Goal: Navigation & Orientation: Find specific page/section

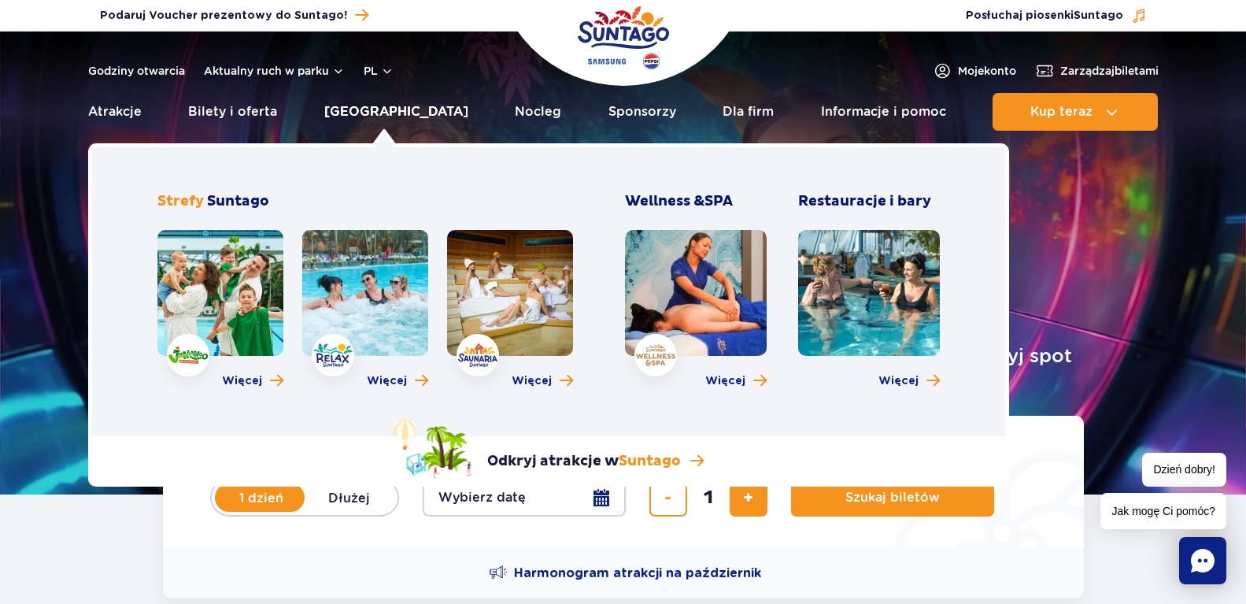
click at [373, 117] on link "[GEOGRAPHIC_DATA]" at bounding box center [396, 112] width 144 height 38
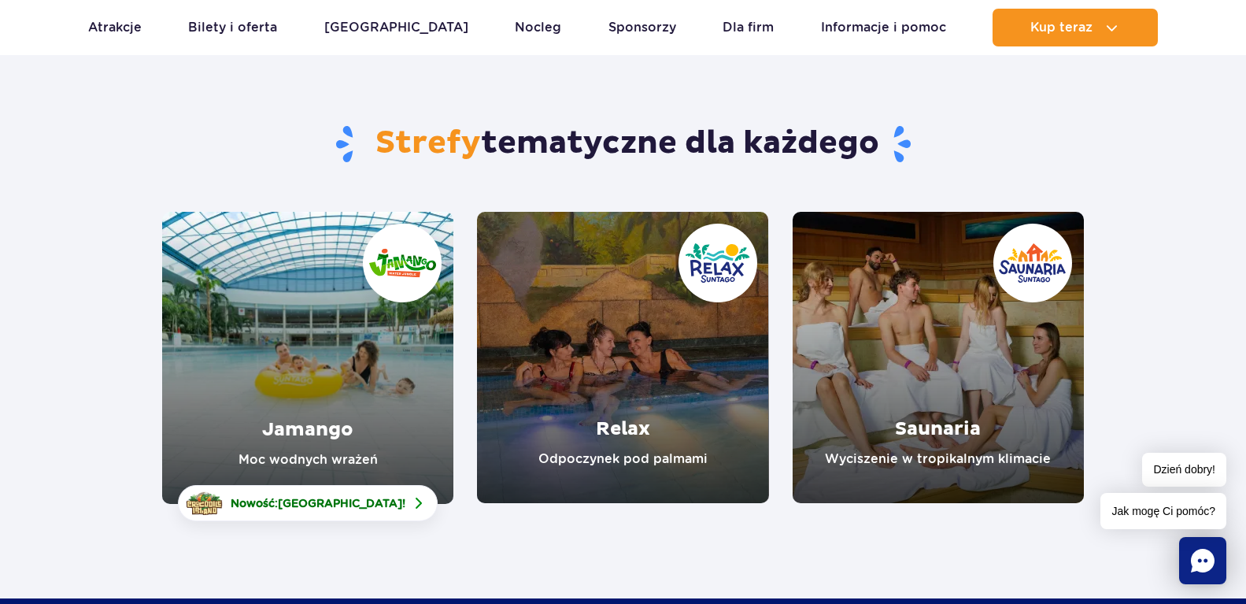
scroll to position [91, 0]
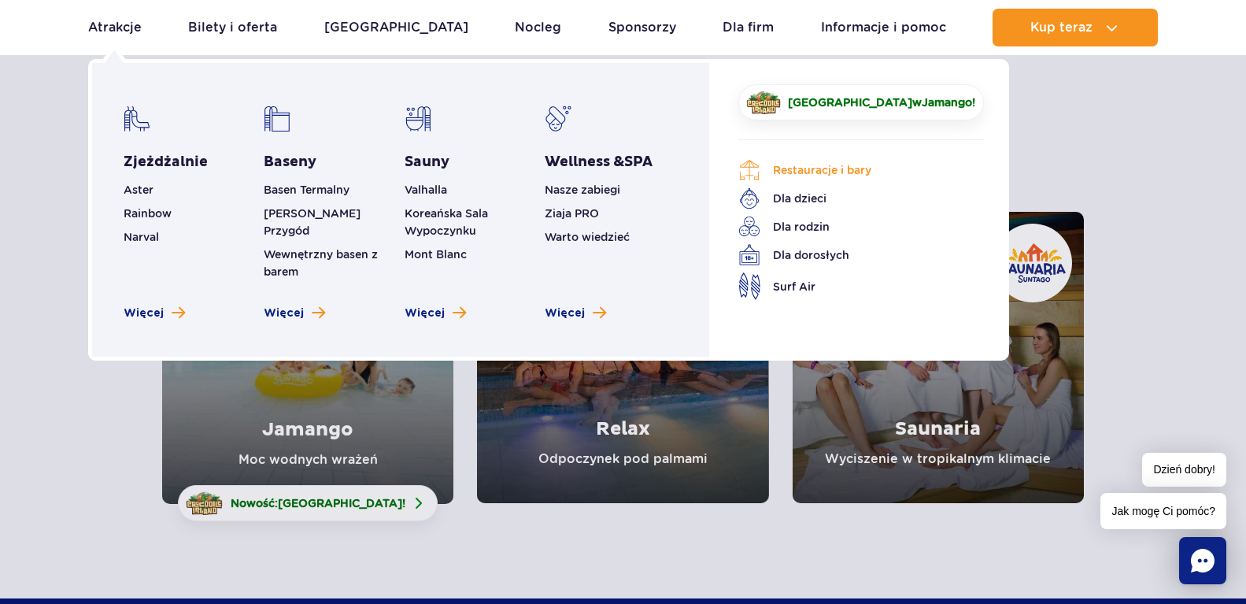
click at [810, 166] on link "Restauracje i bary" at bounding box center [849, 170] width 222 height 22
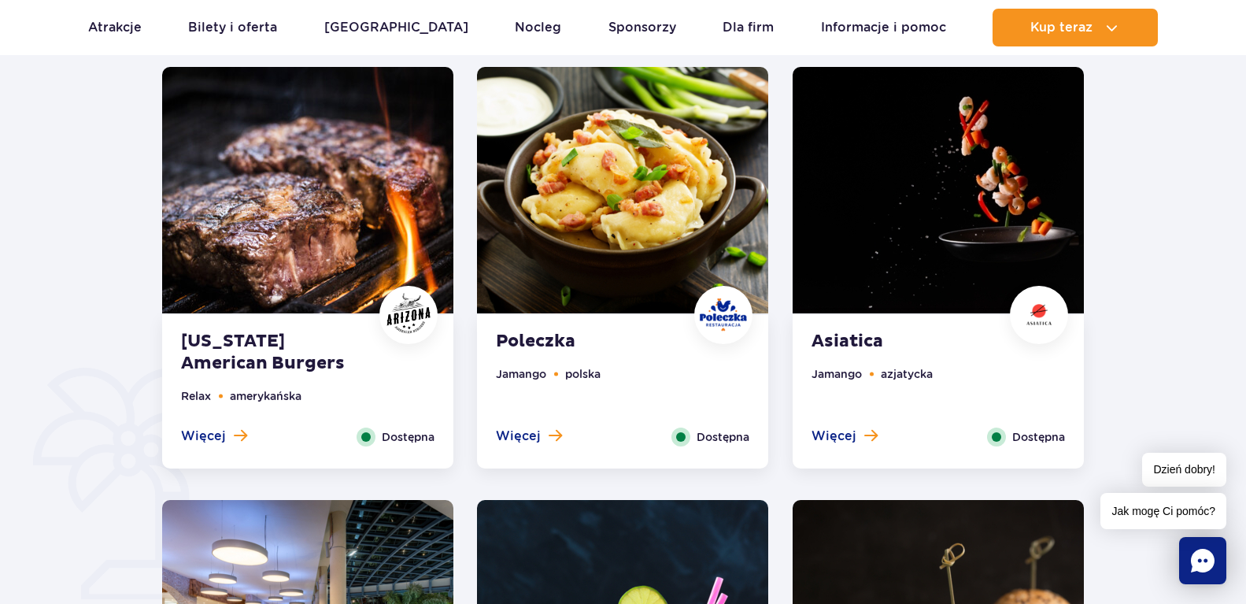
scroll to position [905, 0]
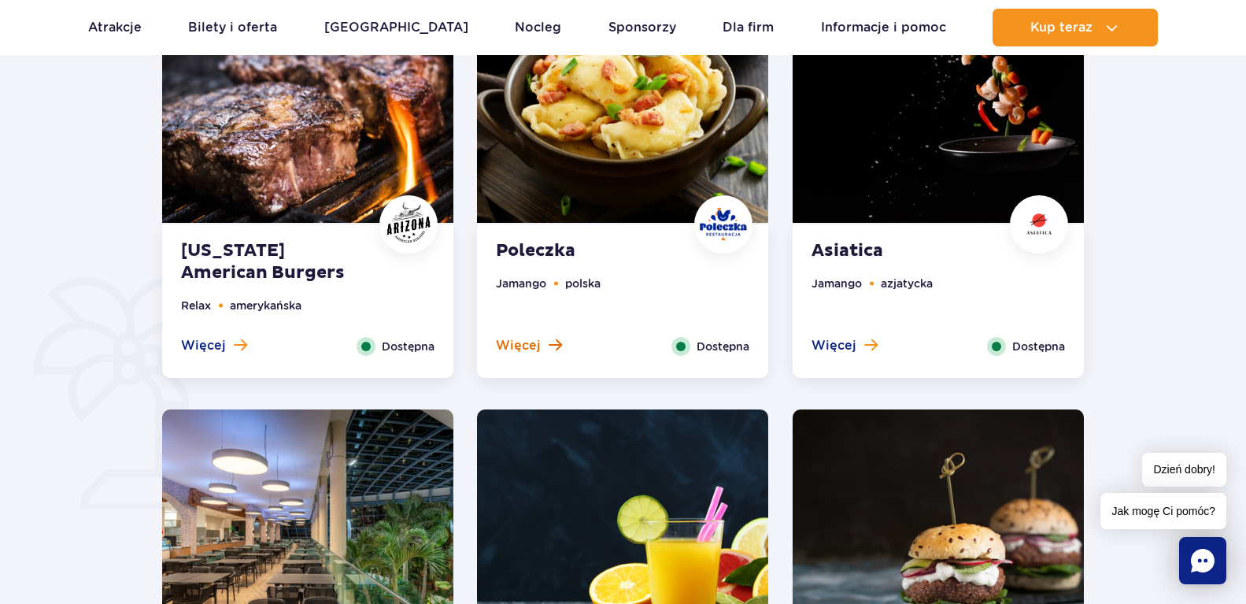
click at [525, 341] on span "Więcej" at bounding box center [518, 345] width 45 height 17
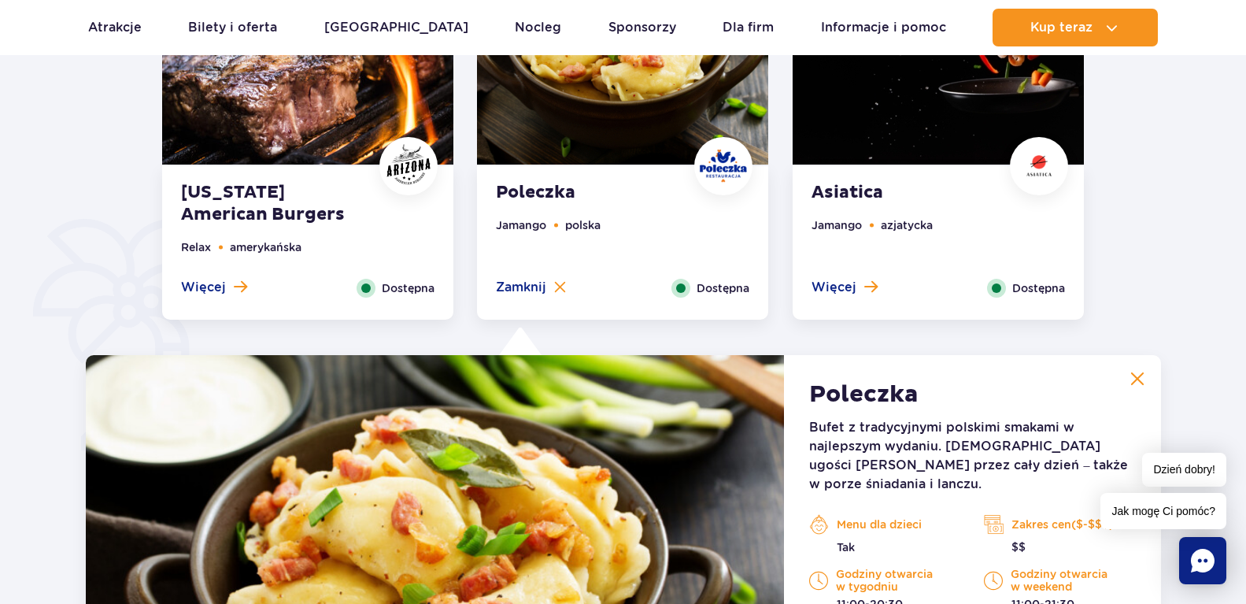
scroll to position [952, 0]
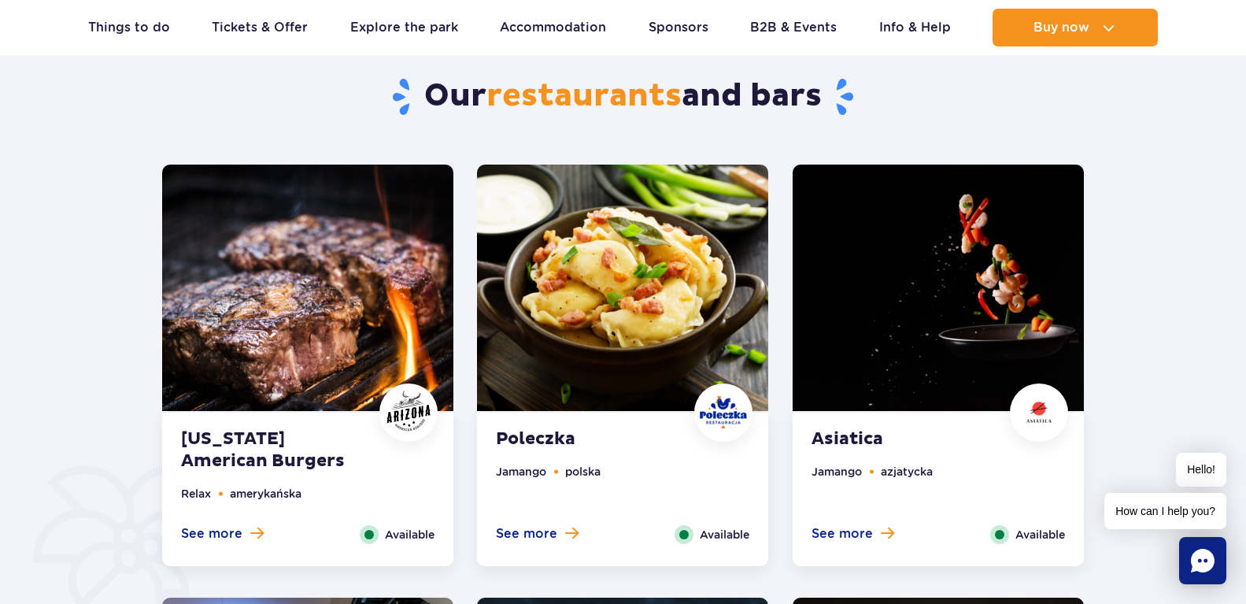
scroll to position [724, 0]
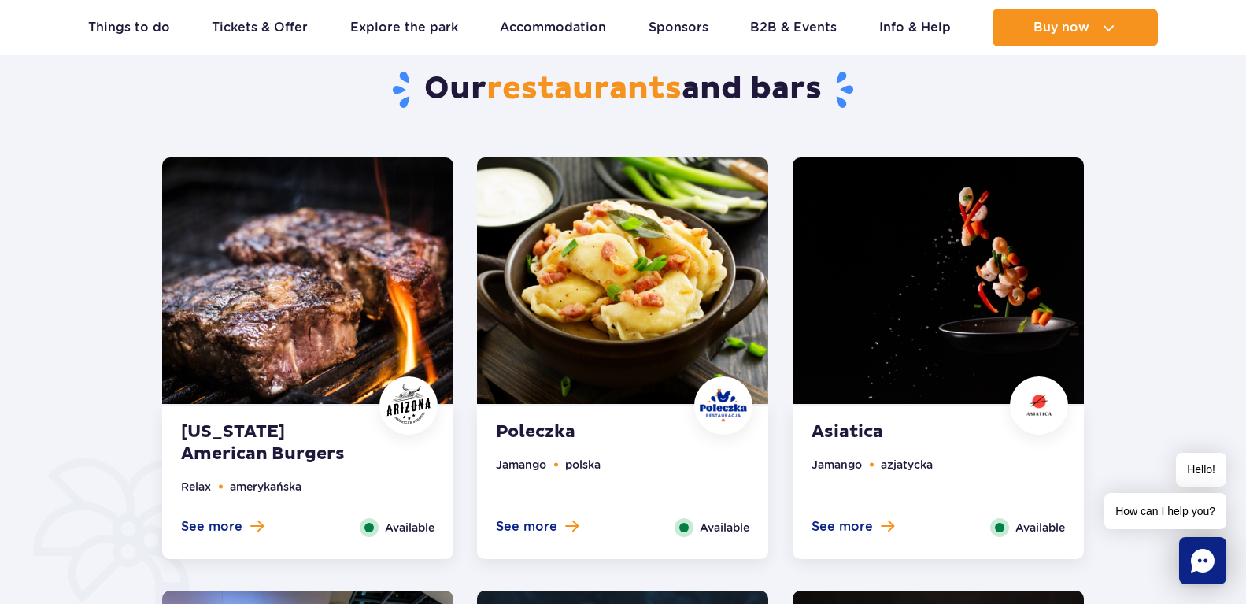
click at [839, 427] on strong "Asiatica" at bounding box center [907, 432] width 191 height 22
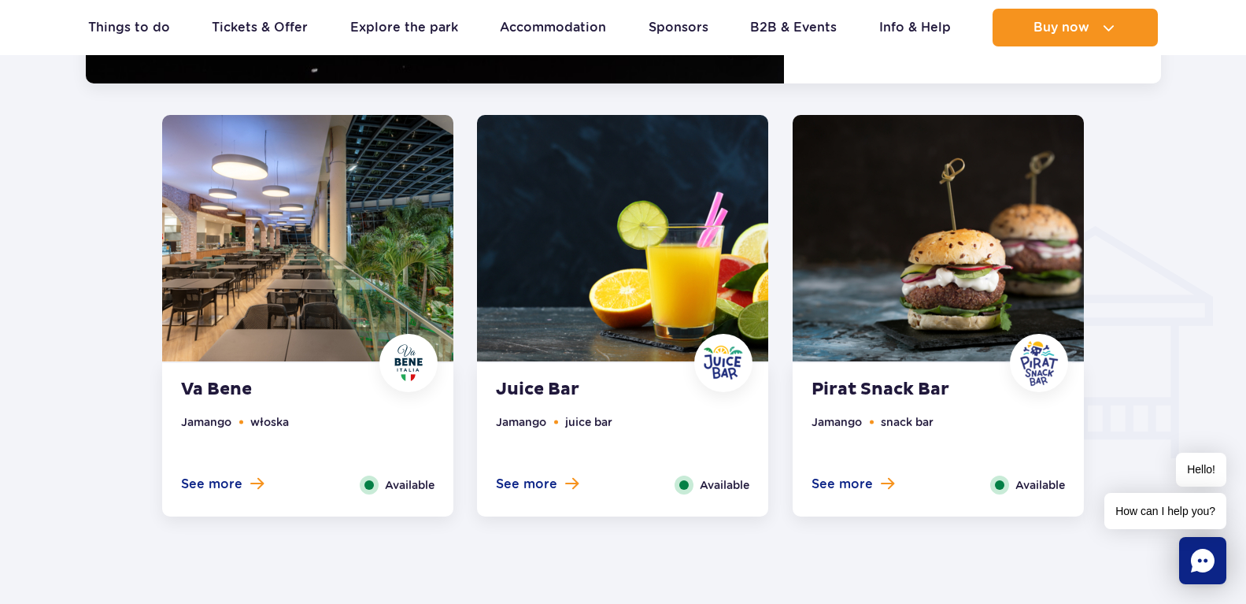
scroll to position [1677, 0]
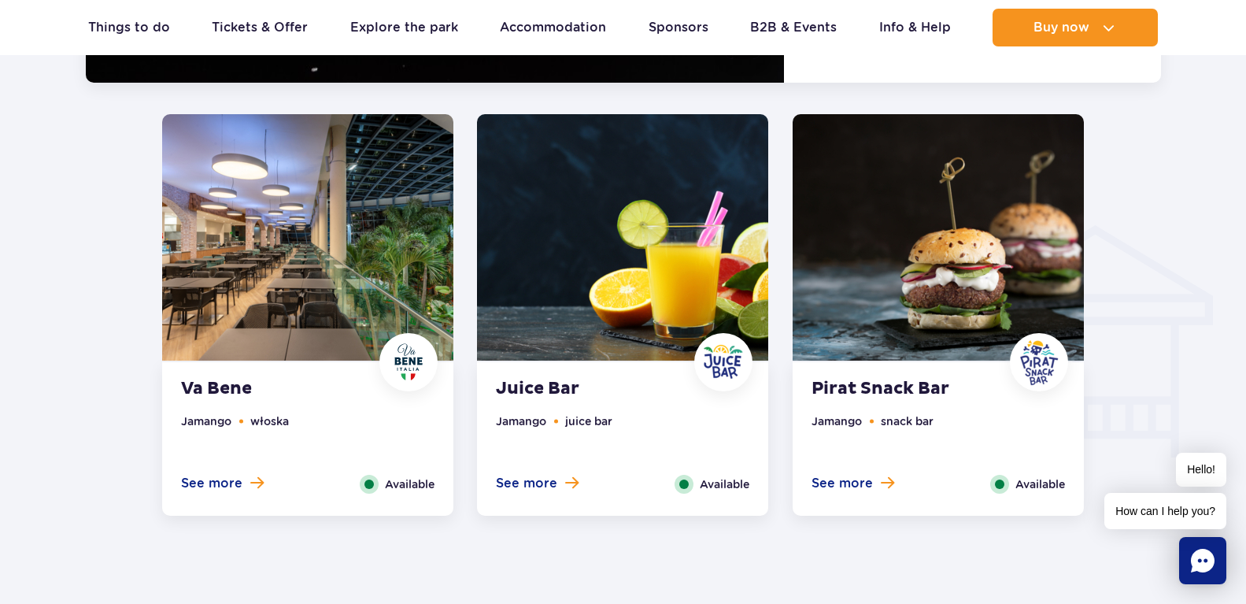
click at [202, 387] on strong "Va Bene" at bounding box center [276, 389] width 191 height 22
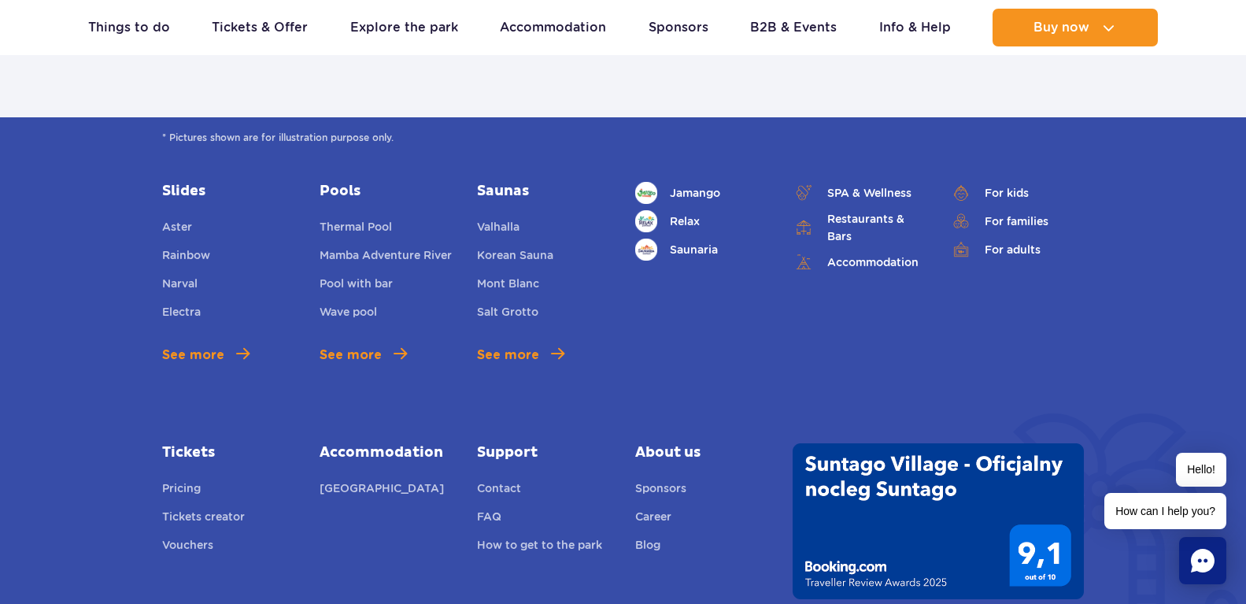
scroll to position [3739, 0]
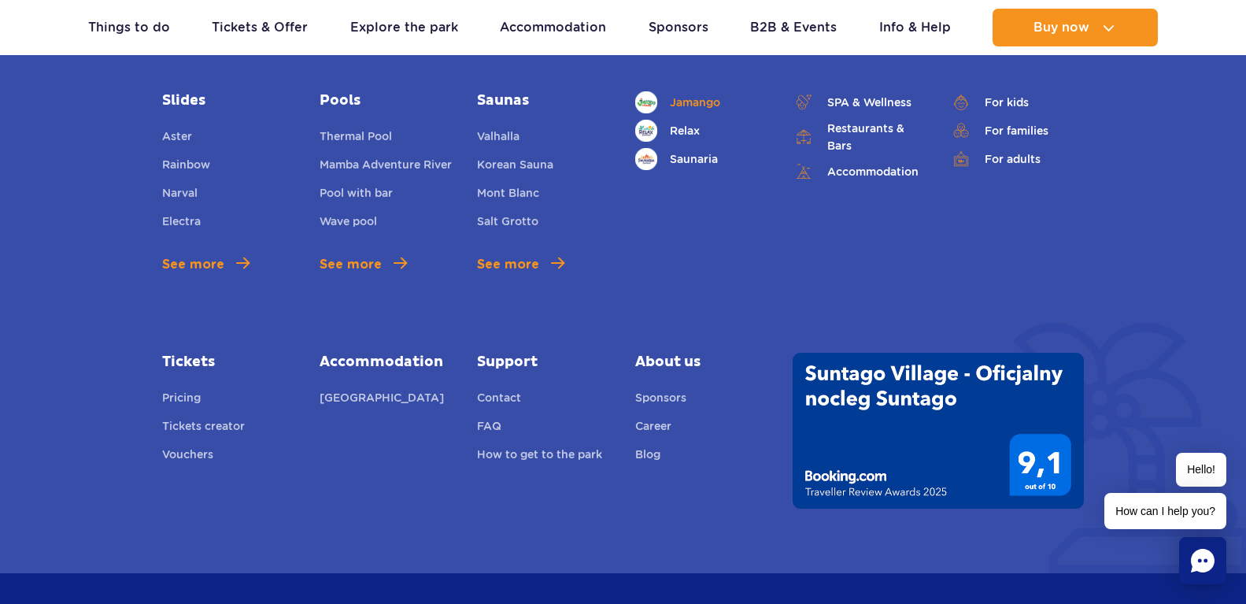
click at [701, 94] on span "Jamango" at bounding box center [695, 102] width 50 height 17
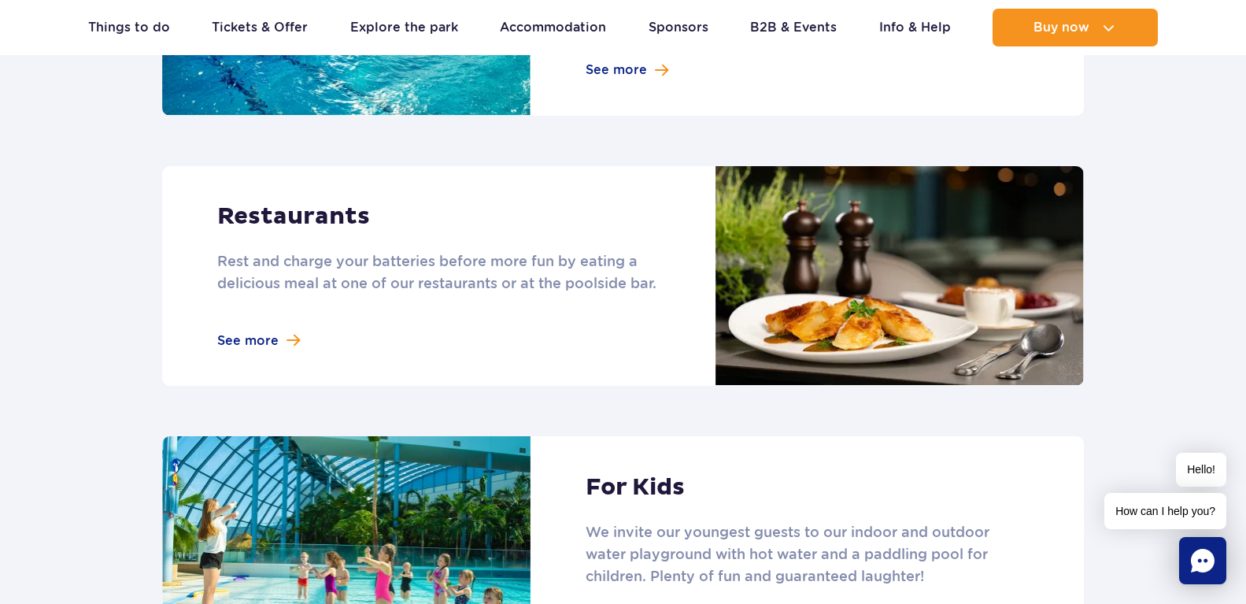
scroll to position [1902, 0]
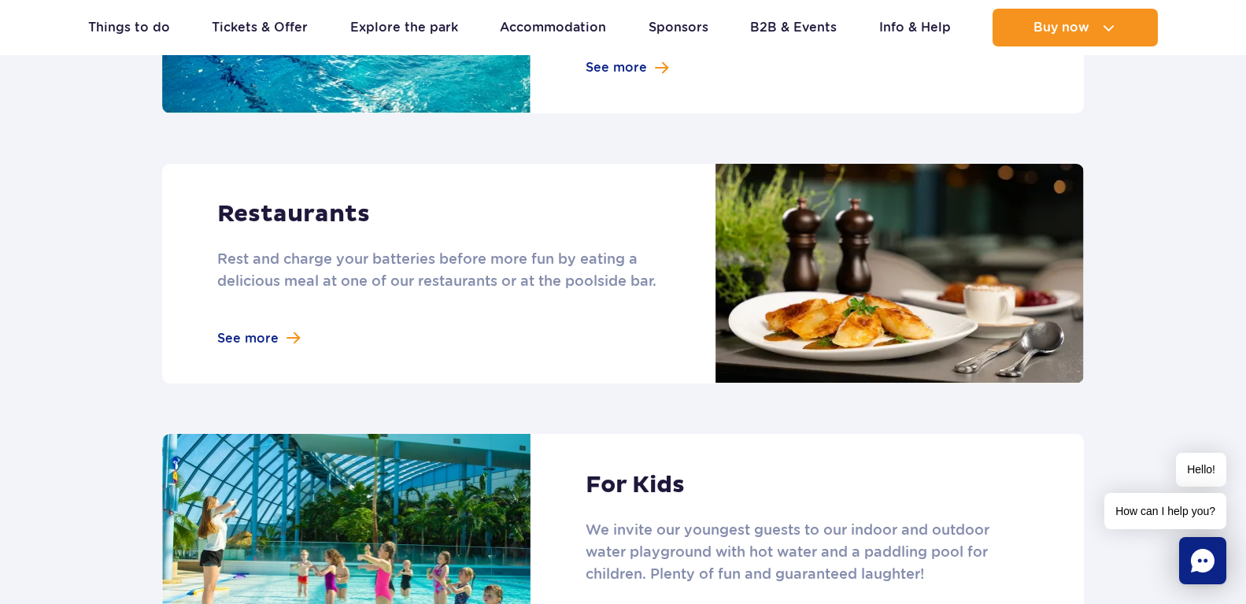
click at [261, 332] on link at bounding box center [623, 274] width 922 height 220
